Goal: Find specific fact: Find specific fact

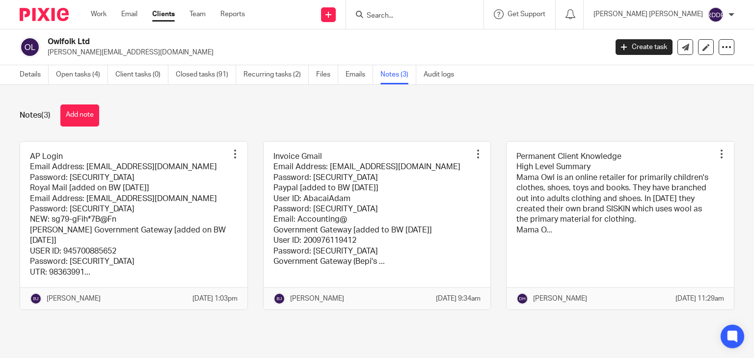
click at [426, 14] on input "Search" at bounding box center [409, 16] width 88 height 9
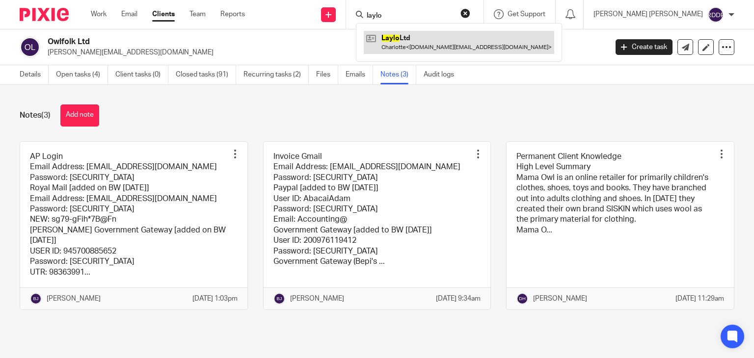
type input "laylo"
click at [443, 37] on link at bounding box center [459, 42] width 190 height 23
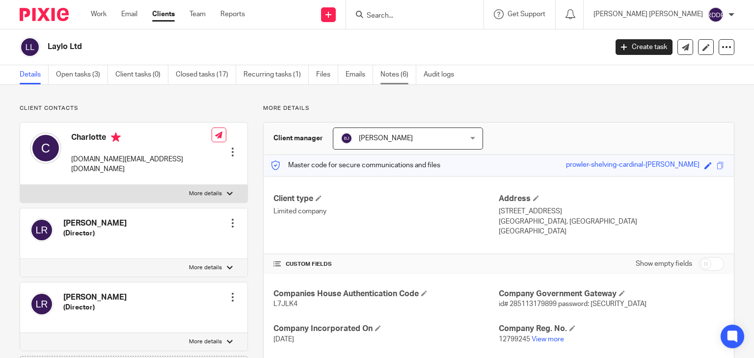
click at [399, 79] on link "Notes (6)" at bounding box center [398, 74] width 36 height 19
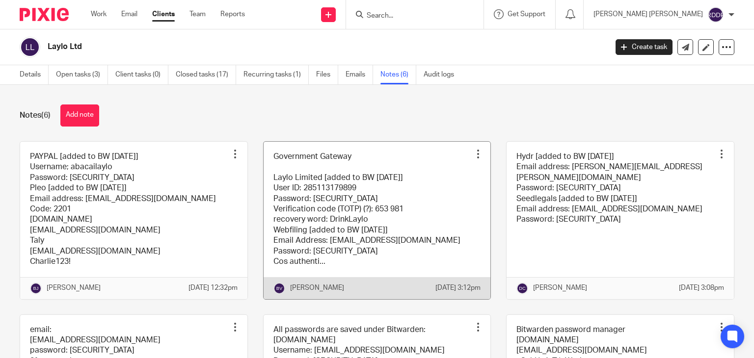
click at [342, 215] on link at bounding box center [376, 220] width 227 height 157
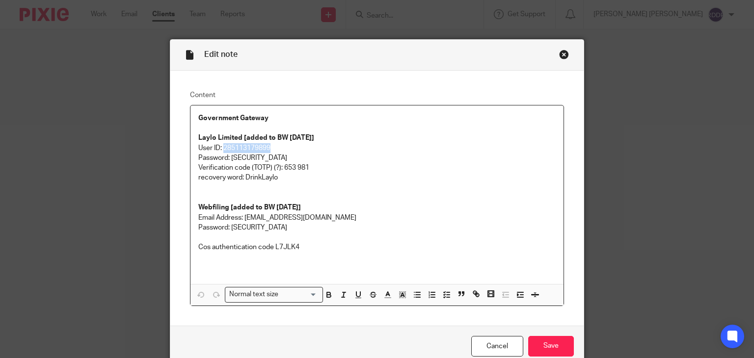
drag, startPoint x: 220, startPoint y: 148, endPoint x: 269, endPoint y: 148, distance: 49.1
click at [269, 148] on p "User ID: 285113179899" at bounding box center [377, 148] width 358 height 10
copy p "285113179899"
click at [308, 163] on p "Verification code (TOTP) (?): 653 981" at bounding box center [377, 168] width 358 height 10
click at [234, 160] on p "Password: Vnrjienvb5u7984h59!^B*@mvkjrvno" at bounding box center [377, 158] width 358 height 10
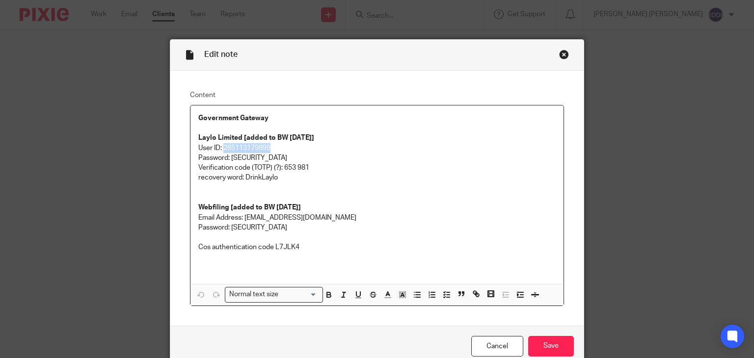
drag, startPoint x: 219, startPoint y: 148, endPoint x: 272, endPoint y: 145, distance: 53.1
click at [272, 145] on p "User ID: 285113179899" at bounding box center [377, 148] width 358 height 10
copy p "285113179899"
